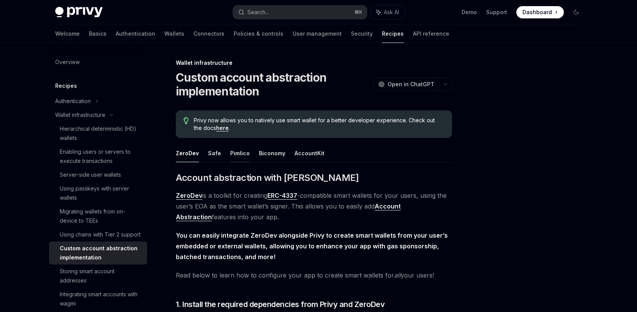
click at [230, 157] on button "Pimlico" at bounding box center [240, 153] width 20 height 18
type textarea "*"
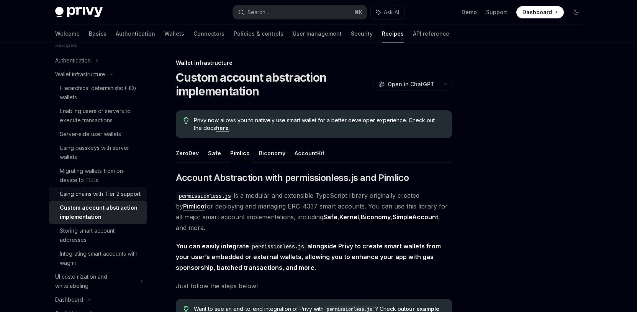
scroll to position [16, 0]
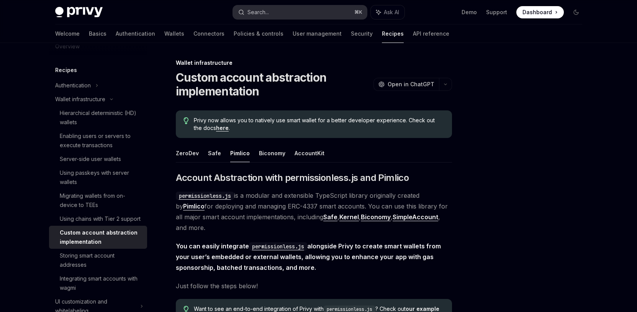
click at [278, 13] on button "Search... ⌘ K" at bounding box center [300, 12] width 134 height 14
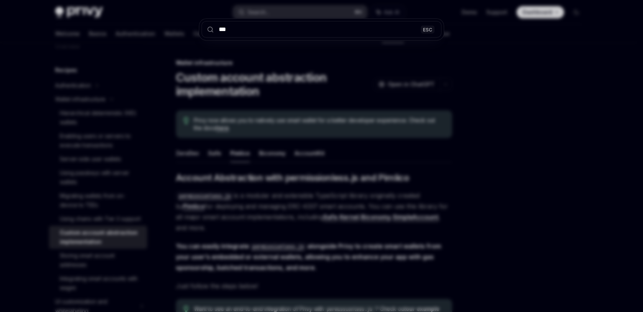
type input "****"
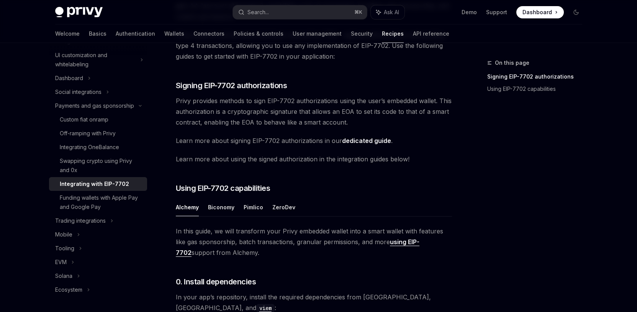
scroll to position [118, 0]
click at [246, 206] on button "Pimlico" at bounding box center [254, 206] width 20 height 18
type textarea "*"
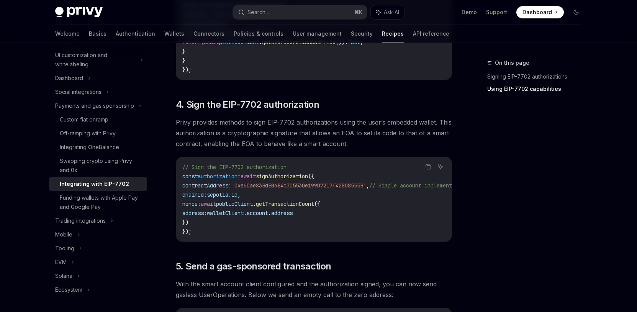
click at [281, 186] on span "'0xe6Cae83BdE06E4c305530e199D7217f42808555B'" at bounding box center [298, 185] width 135 height 7
copy span "0xe6Cae83BdE06E4c305530e199D7217f42808555B"
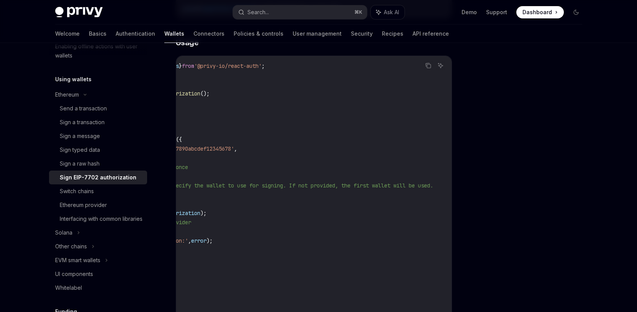
scroll to position [0, 209]
type textarea "*"
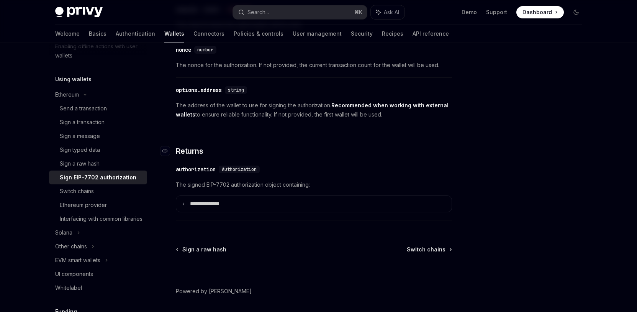
scroll to position [702, 0]
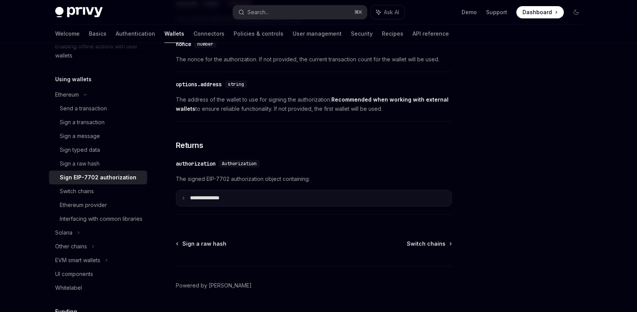
click at [215, 198] on p "**********" at bounding box center [211, 198] width 42 height 7
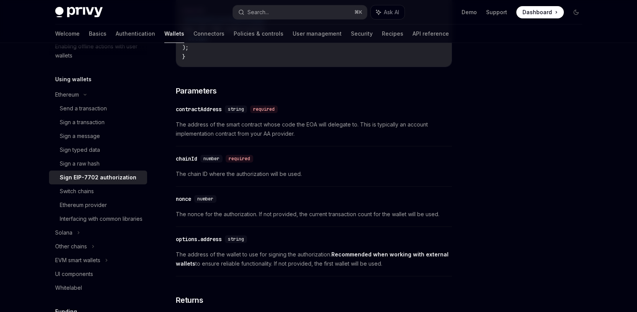
scroll to position [328, 0]
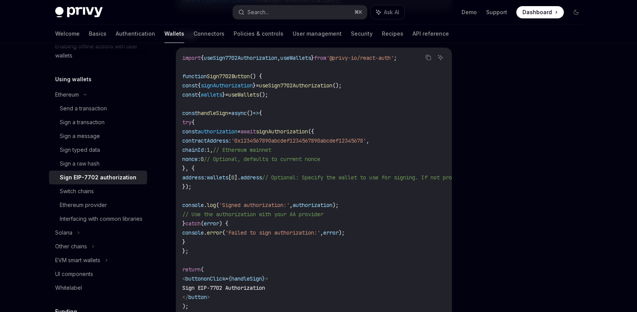
scroll to position [188, 0]
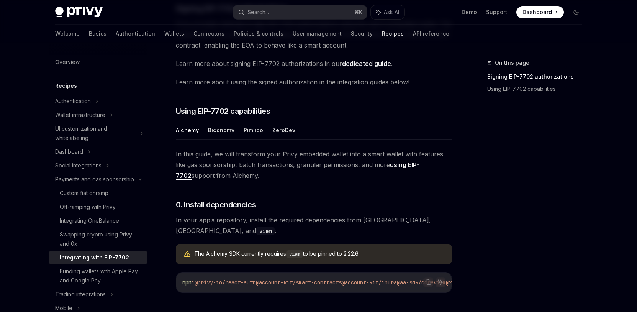
scroll to position [178, 0]
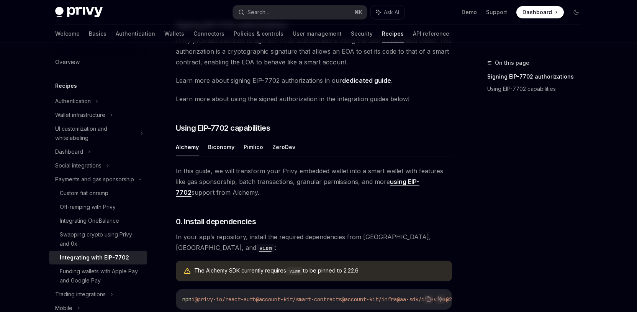
click at [242, 148] on ul "Alchemy Biconomy Pimlico ZeroDev" at bounding box center [314, 147] width 276 height 18
click at [249, 147] on button "Pimlico" at bounding box center [254, 147] width 20 height 18
type textarea "*"
